Goal: Information Seeking & Learning: Find specific fact

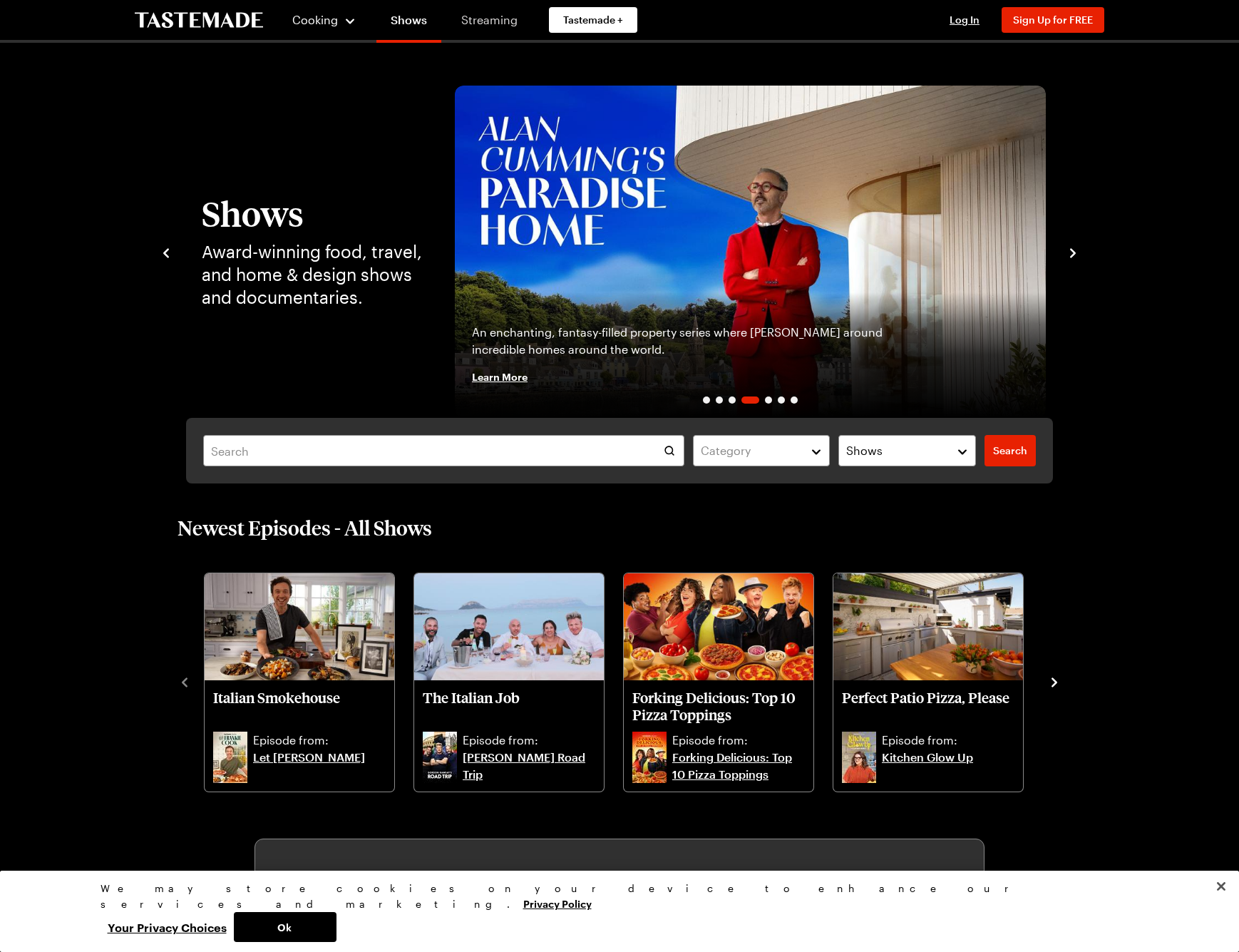
click at [492, 16] on link "Streaming" at bounding box center [489, 20] width 85 height 40
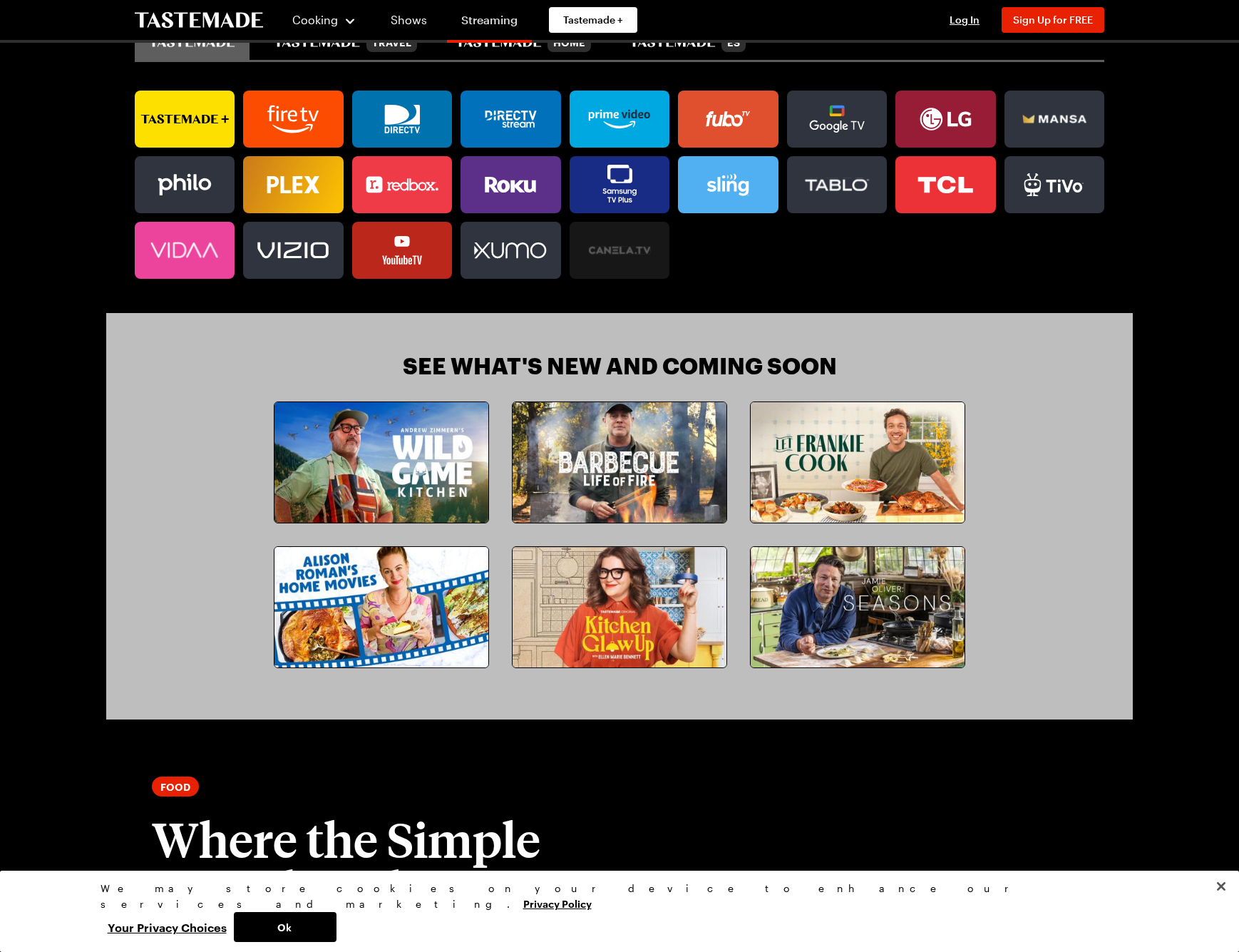
scroll to position [1004, 0]
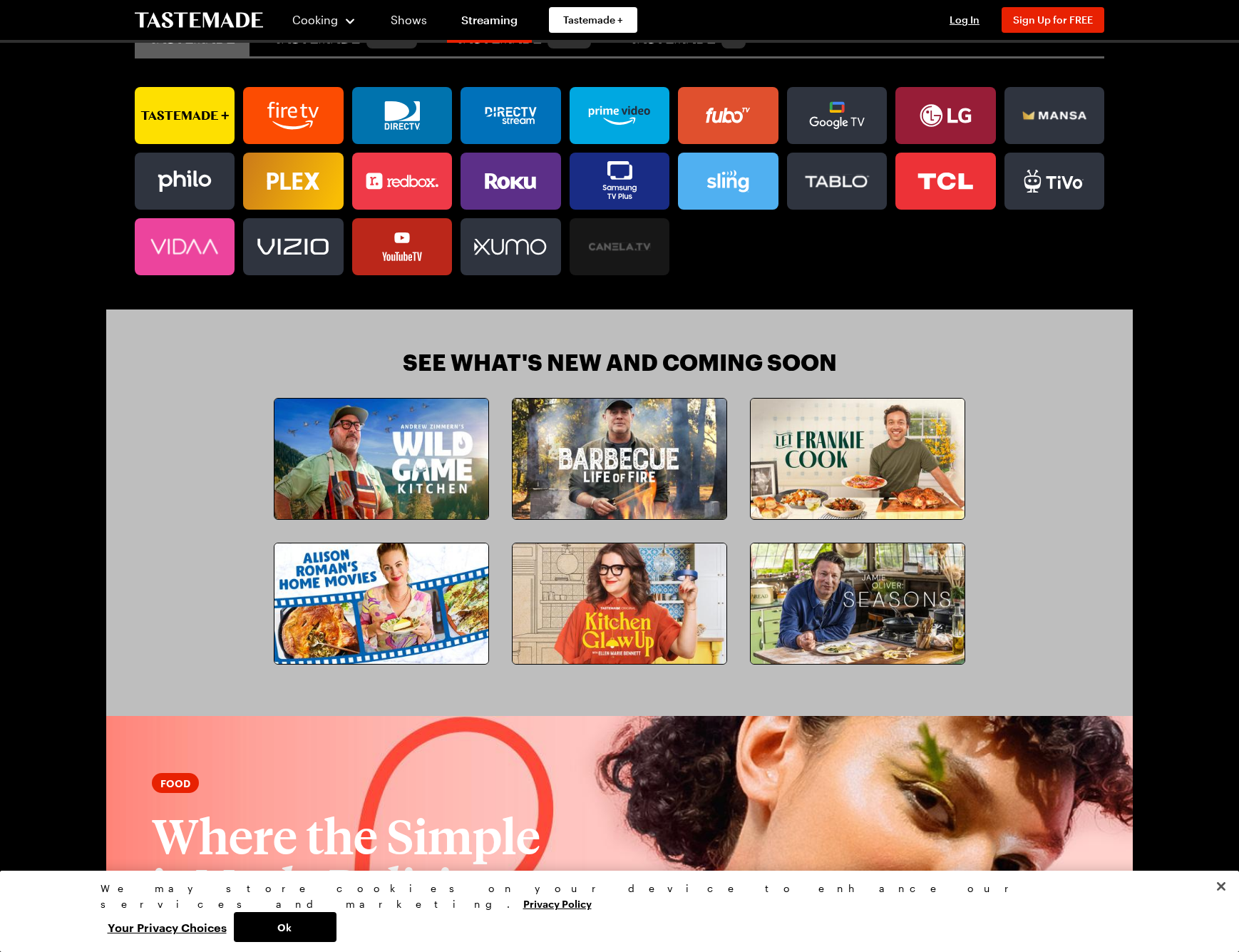
click at [652, 471] on img at bounding box center [620, 460] width 214 height 121
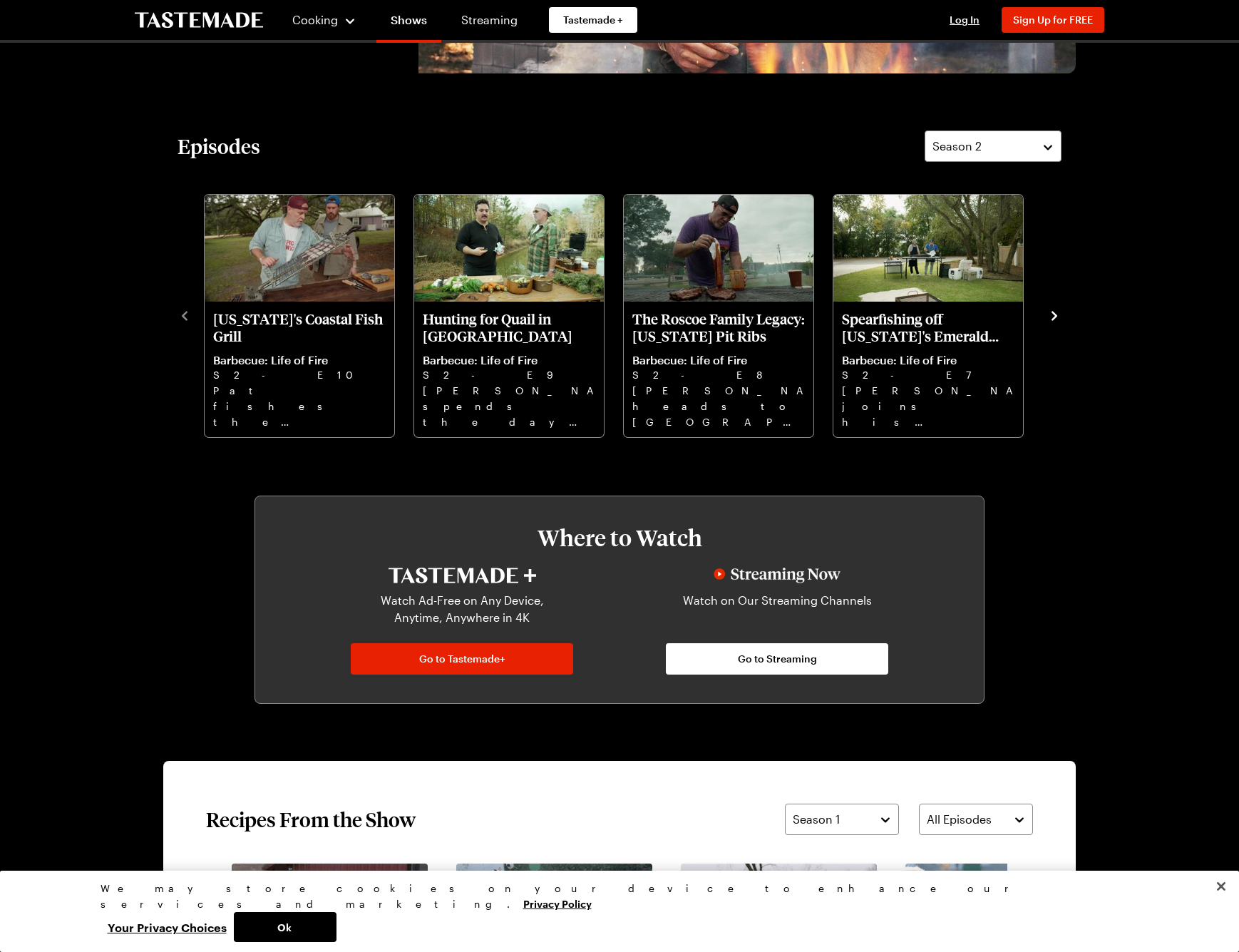
scroll to position [363, 0]
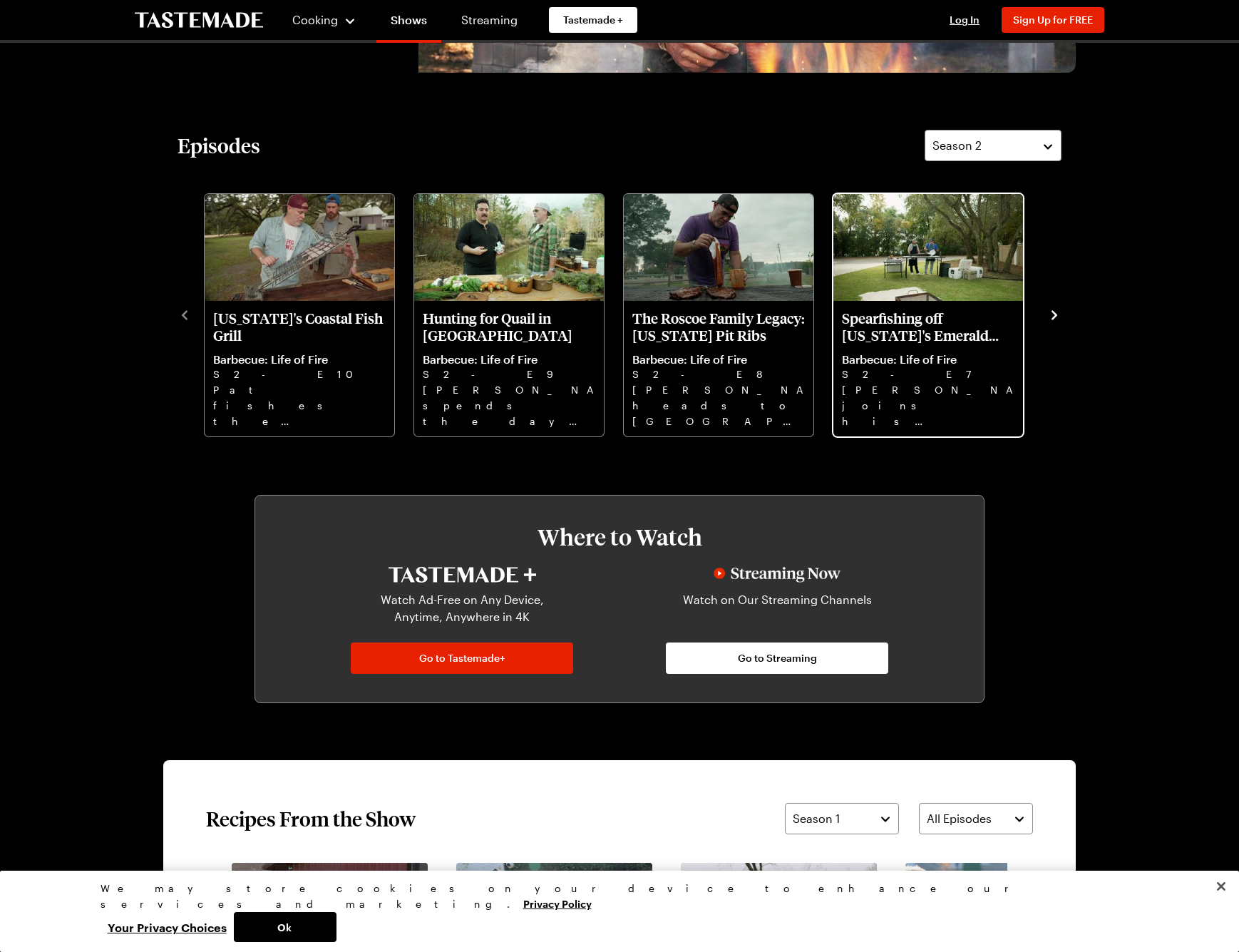
click at [895, 353] on p "Barbecue: Life of Fire" at bounding box center [928, 360] width 172 height 14
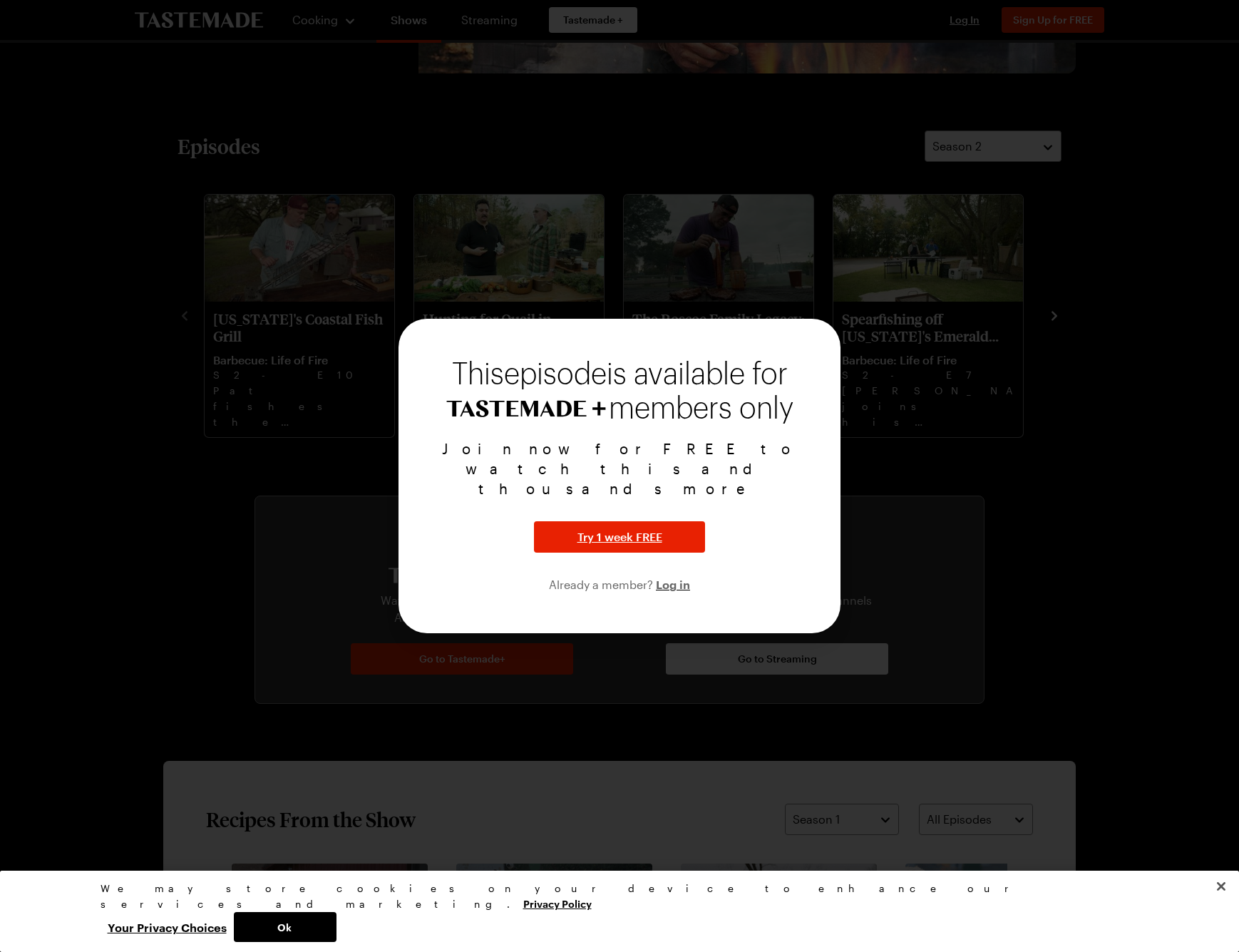
click at [1014, 575] on div at bounding box center [619, 476] width 1239 height 952
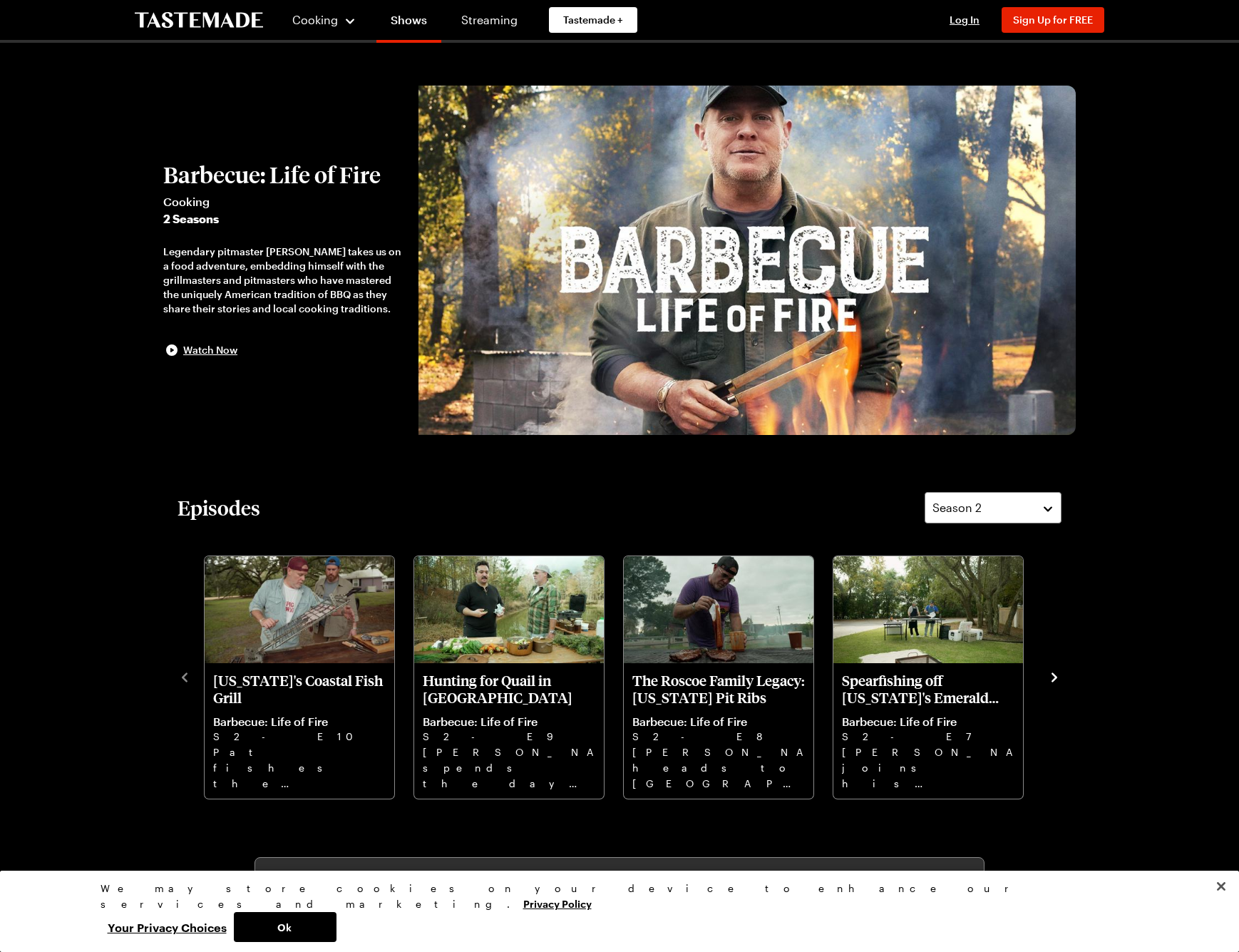
scroll to position [0, 0]
click at [320, 77] on link "Recipes" at bounding box center [340, 73] width 108 height 32
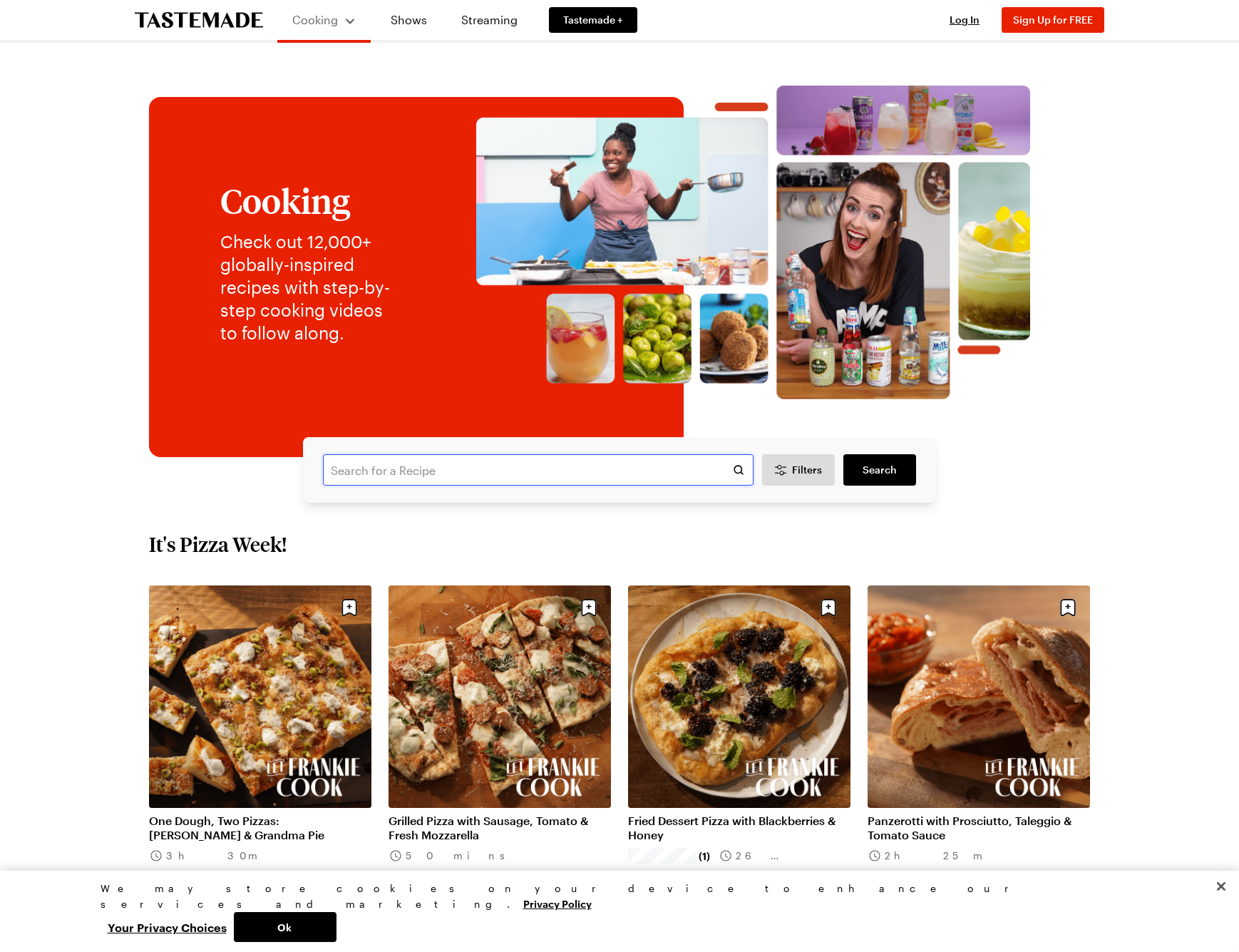
click at [381, 468] on input "text" at bounding box center [538, 471] width 431 height 32
paste input "“Lamb Mamna & Chicken Kebab"
type input "Lamb Mamna"
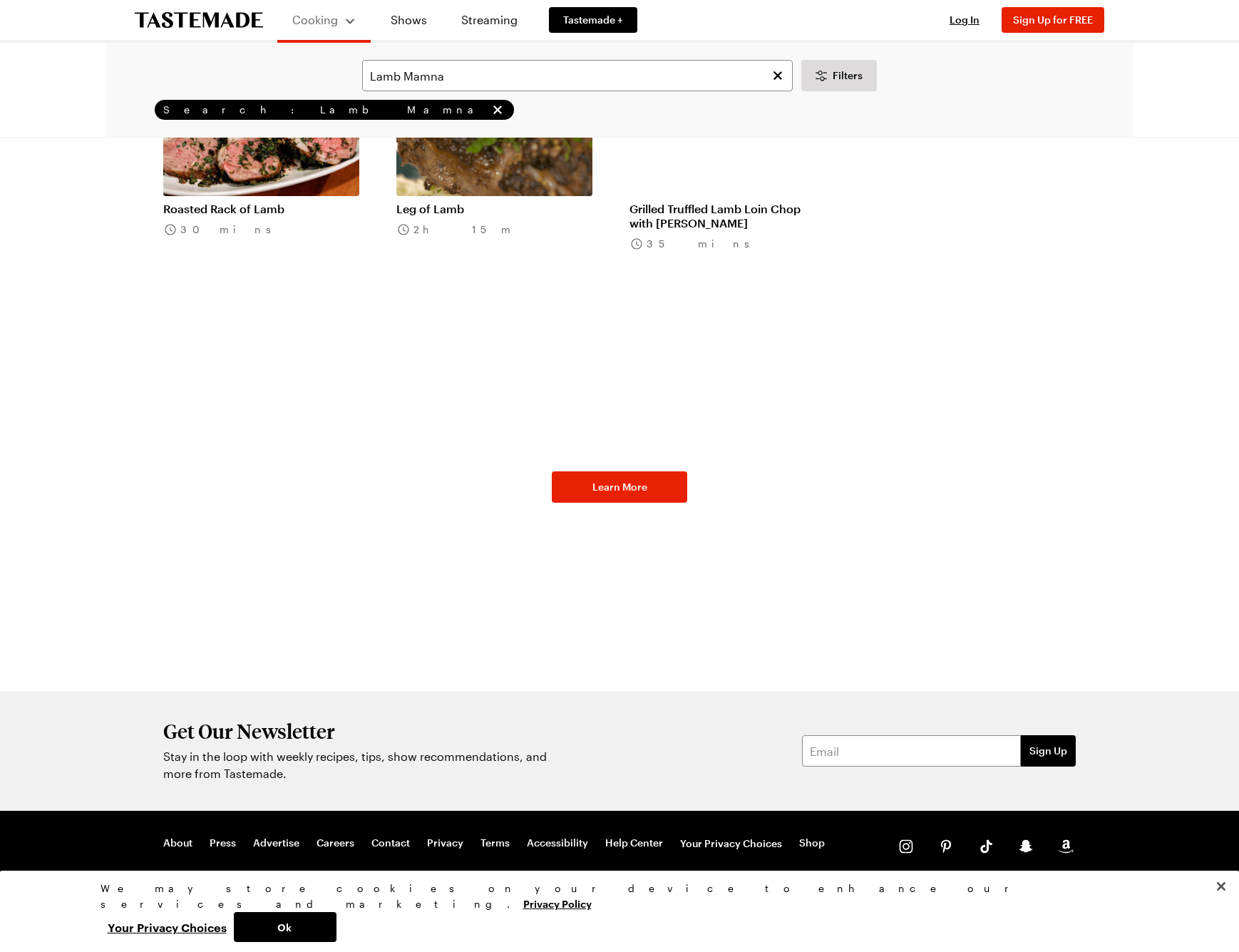
scroll to position [238, 0]
